Goal: Obtain resource: Obtain resource

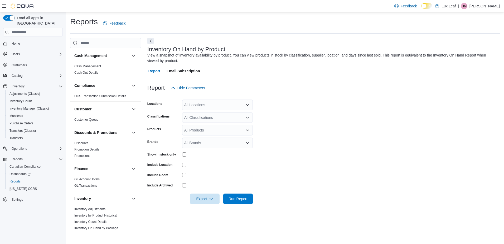
click at [217, 106] on div "All Locations" at bounding box center [217, 104] width 71 height 11
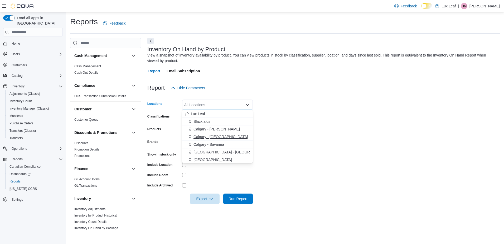
click at [222, 137] on span "Calgary - [GEOGRAPHIC_DATA]" at bounding box center [221, 136] width 54 height 5
click at [293, 113] on form "Locations [GEOGRAPHIC_DATA] - [GEOGRAPHIC_DATA] Combo box. Selected. [GEOGRAPHI…" at bounding box center [323, 148] width 353 height 111
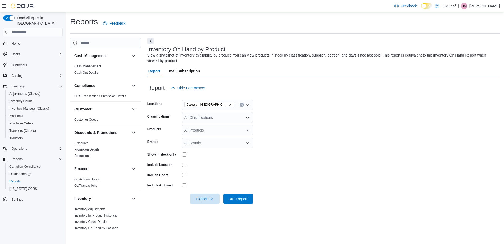
click at [235, 119] on div "All Classifications" at bounding box center [217, 117] width 71 height 11
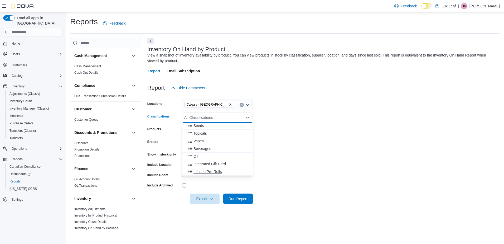
click at [220, 169] on button "Infused Pre-Rolls" at bounding box center [217, 172] width 71 height 8
click at [299, 133] on form "Locations [GEOGRAPHIC_DATA] - [GEOGRAPHIC_DATA] Classifications Infused Pre-Rol…" at bounding box center [323, 148] width 353 height 111
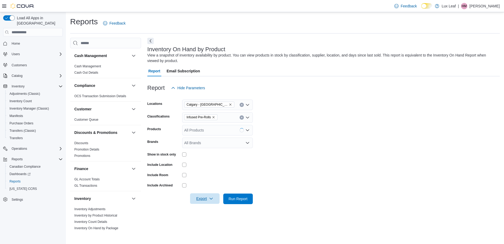
click at [202, 202] on span "Export" at bounding box center [204, 198] width 23 height 11
click at [203, 207] on button "Export to Excel" at bounding box center [206, 209] width 30 height 11
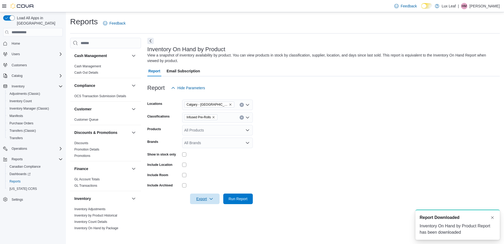
scroll to position [0, 0]
